Goal: Find specific page/section: Find specific page/section

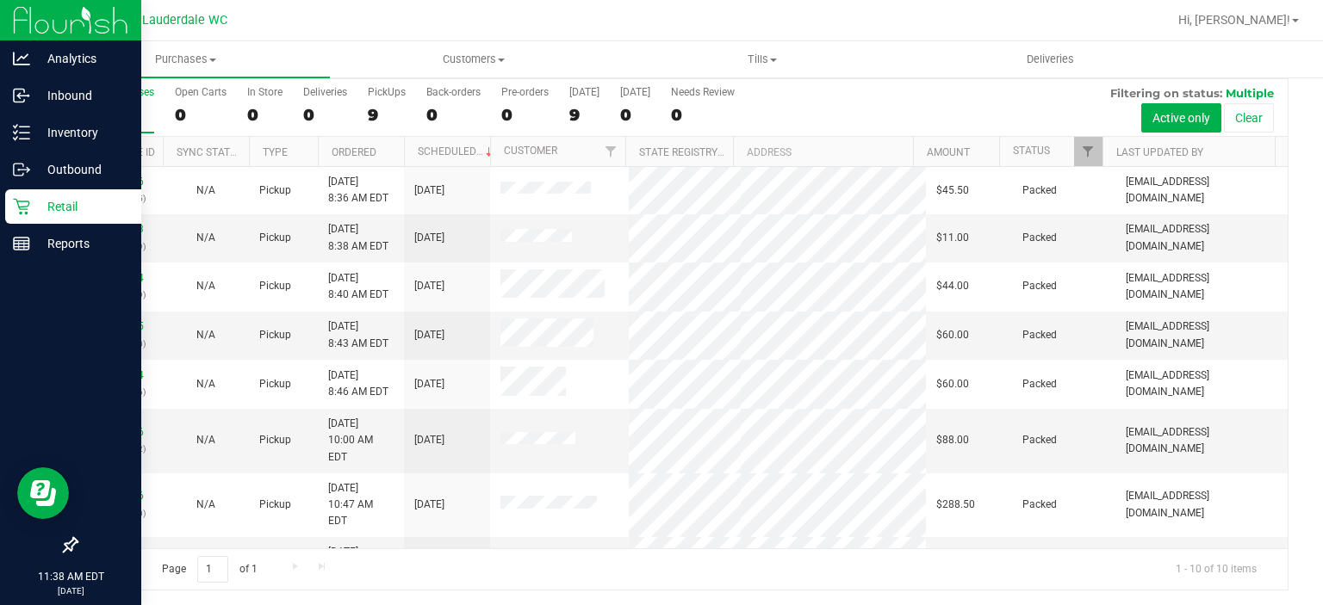
click at [31, 199] on p "Retail" at bounding box center [81, 206] width 103 height 21
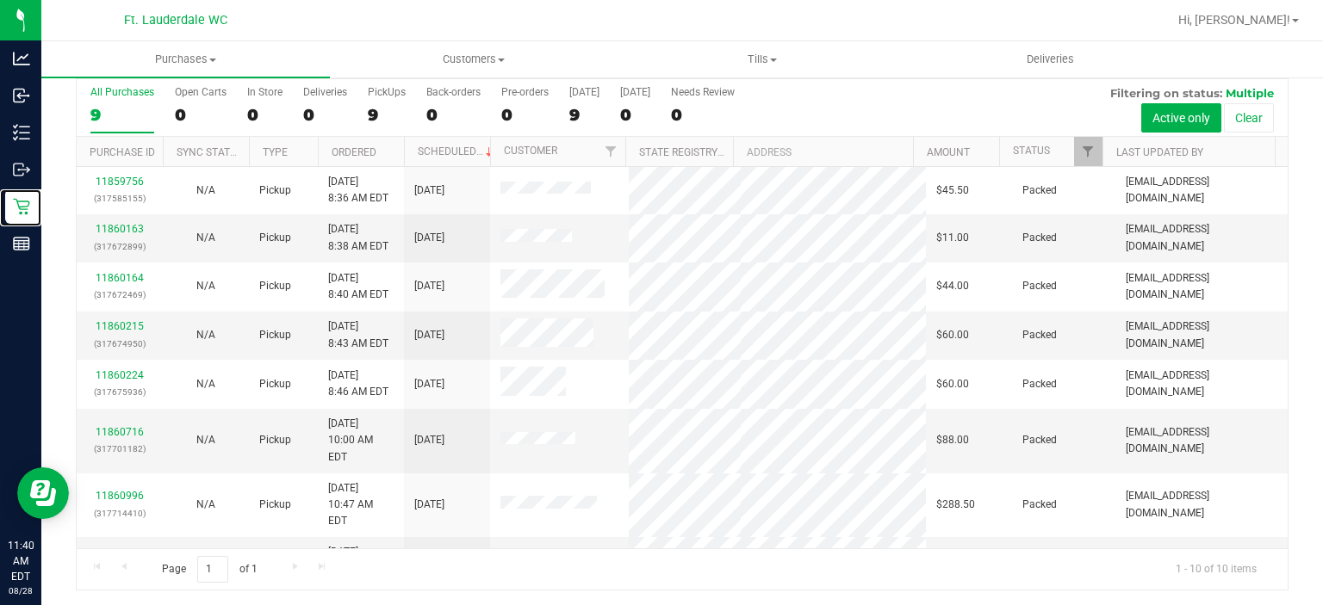
scroll to position [93, 0]
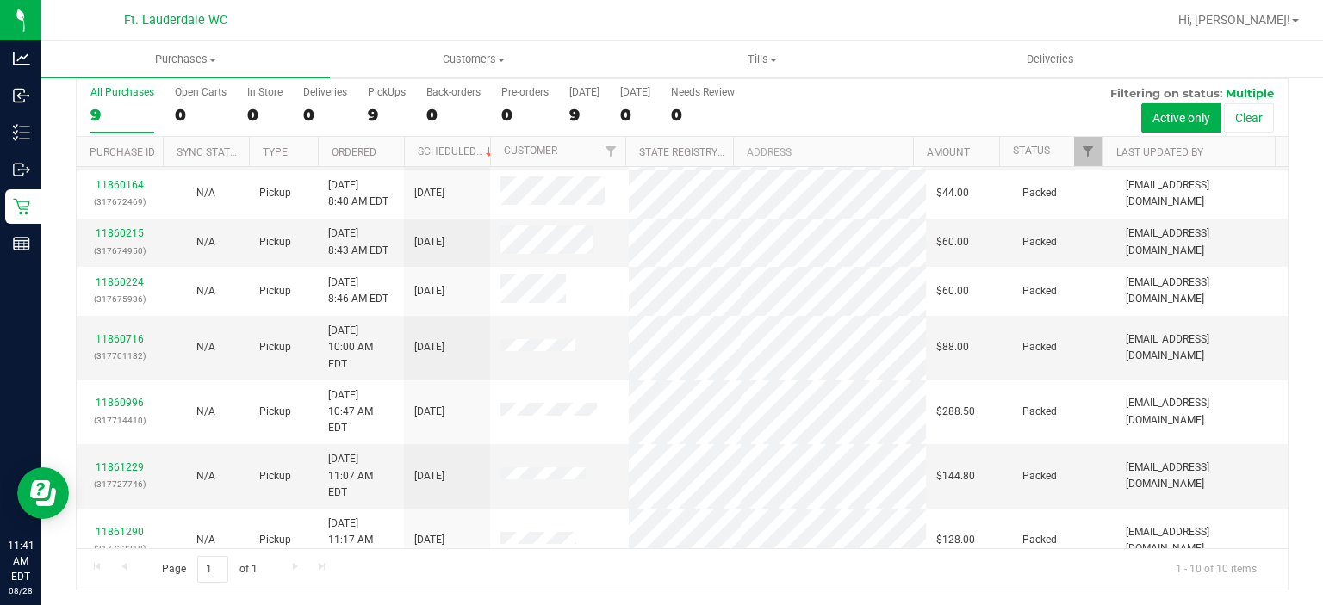
click at [831, 87] on div "All Purchases 9 Open Carts 0 In Store 0 Deliveries 0 PickUps 9 Back-orders 0 Pr…" at bounding box center [682, 86] width 1211 height 14
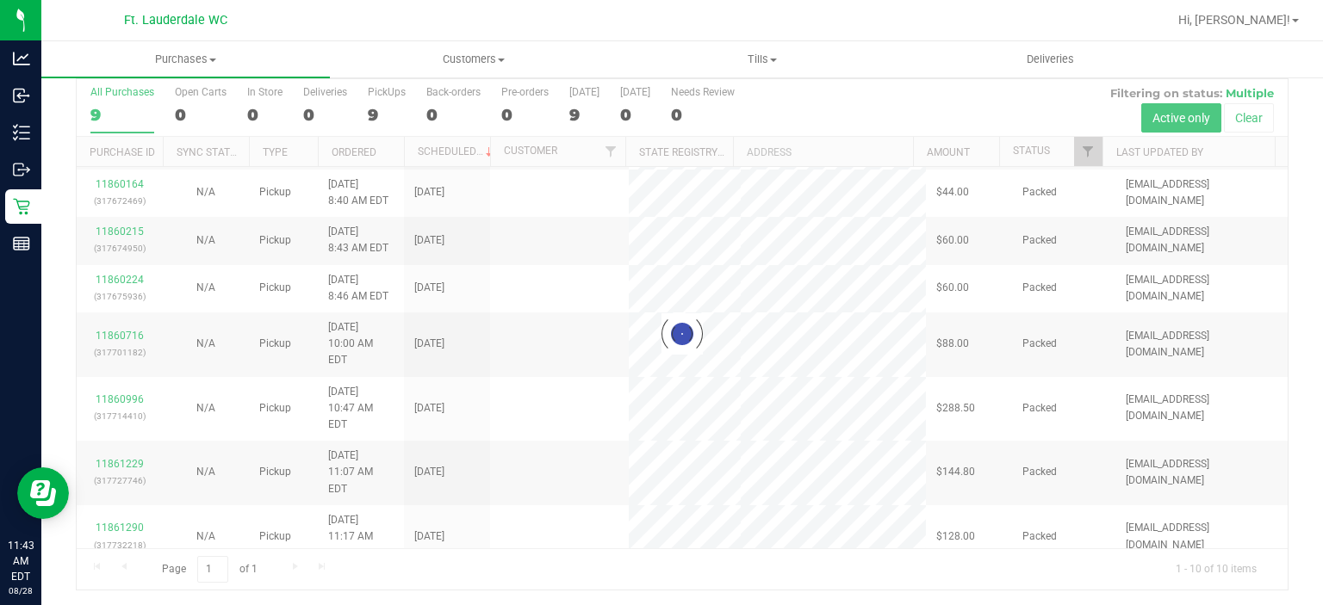
scroll to position [0, 0]
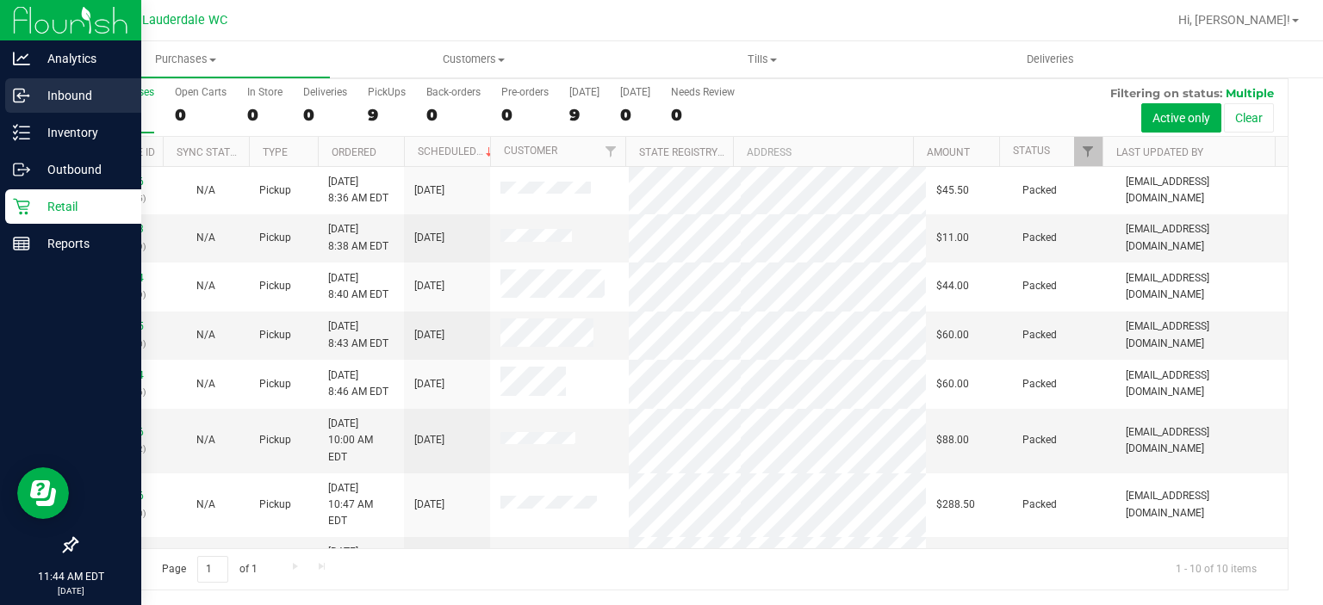
click at [31, 92] on p "Inbound" at bounding box center [81, 95] width 103 height 21
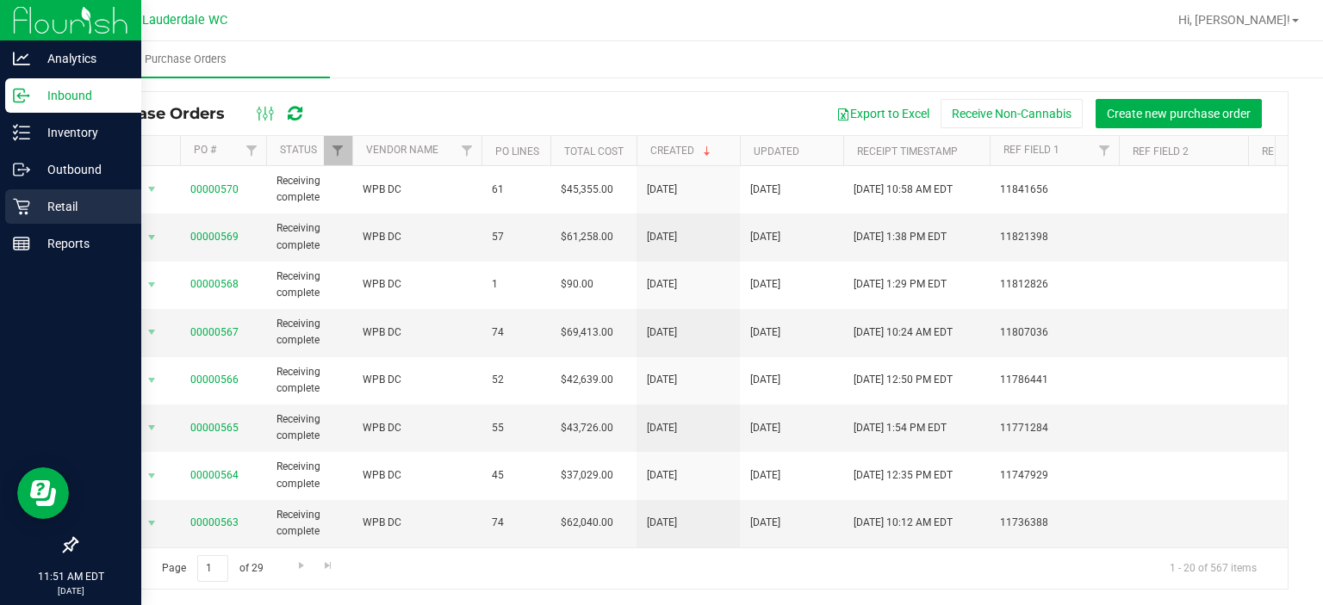
click at [46, 206] on p "Retail" at bounding box center [81, 206] width 103 height 21
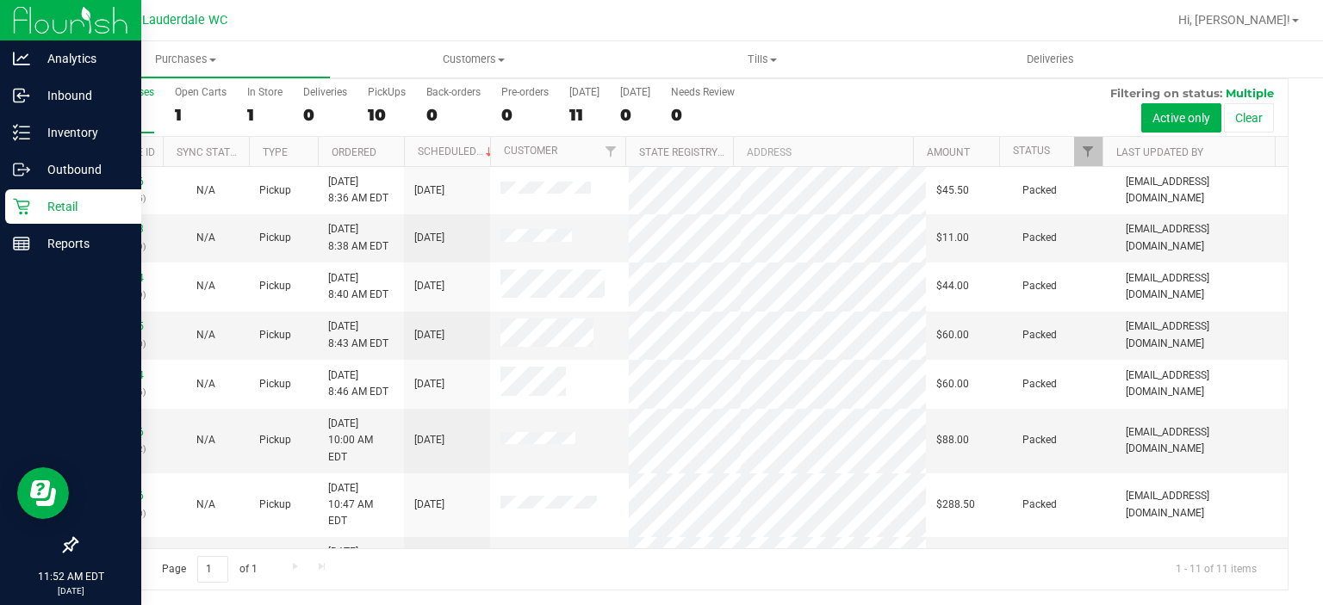
click at [59, 198] on p "Retail" at bounding box center [81, 206] width 103 height 21
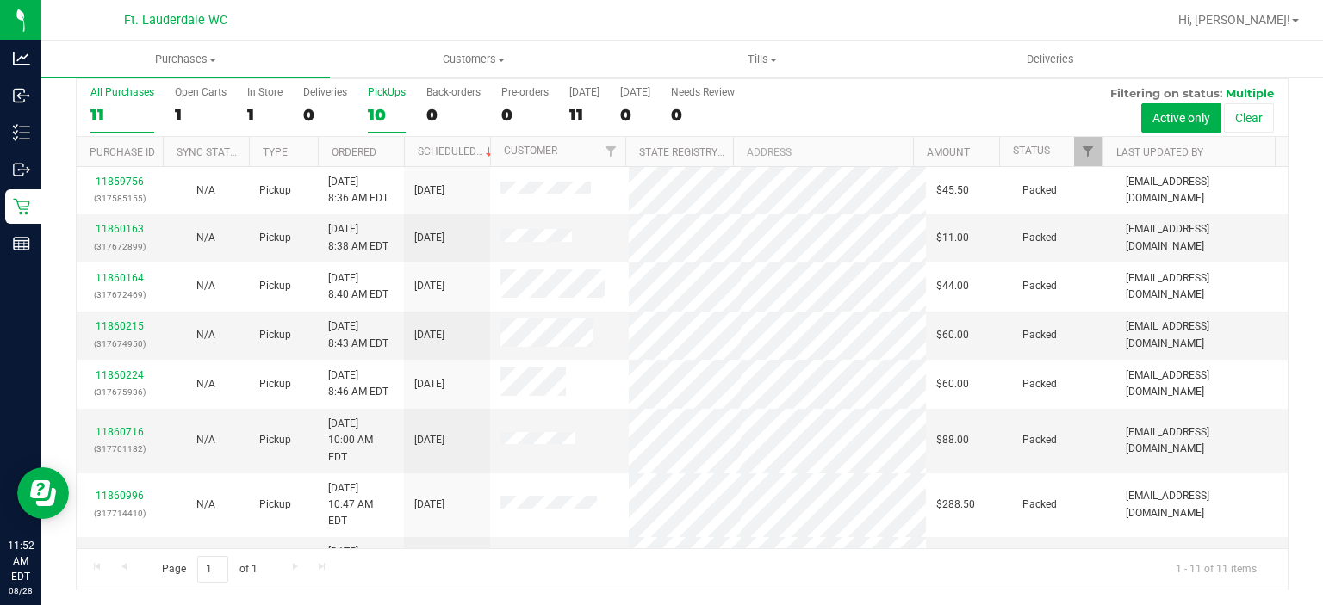
click at [376, 109] on div "10" at bounding box center [387, 115] width 38 height 20
click at [0, 0] on input "PickUps 10" at bounding box center [0, 0] width 0 height 0
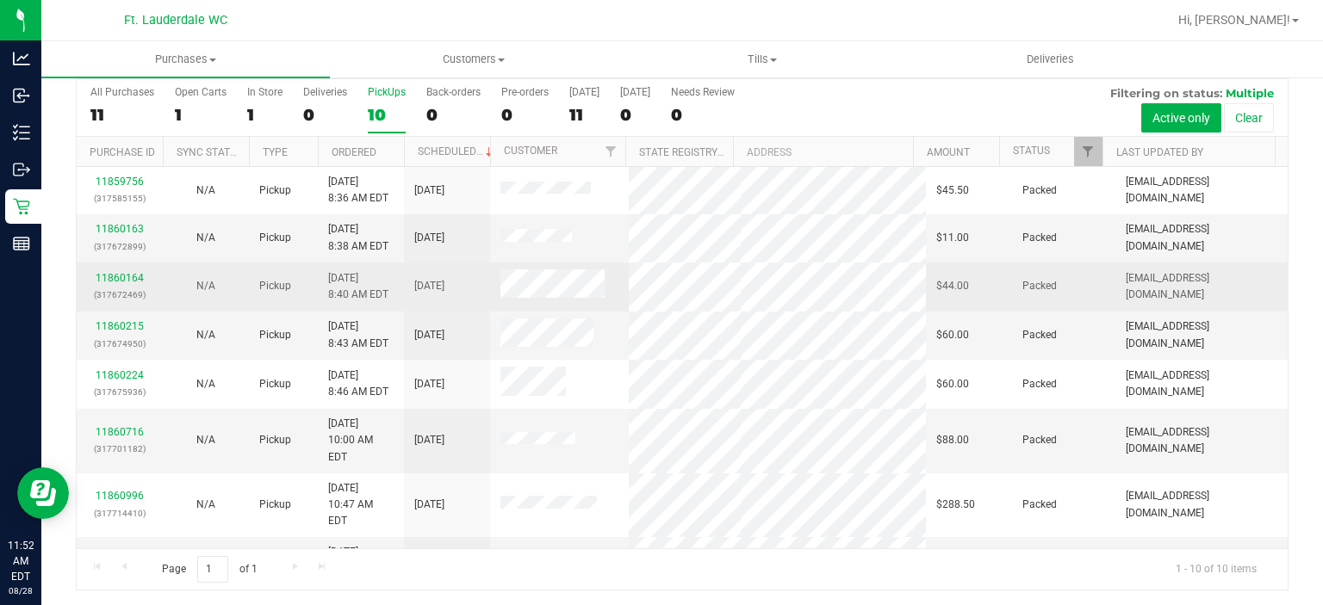
scroll to position [93, 0]
